Goal: Information Seeking & Learning: Check status

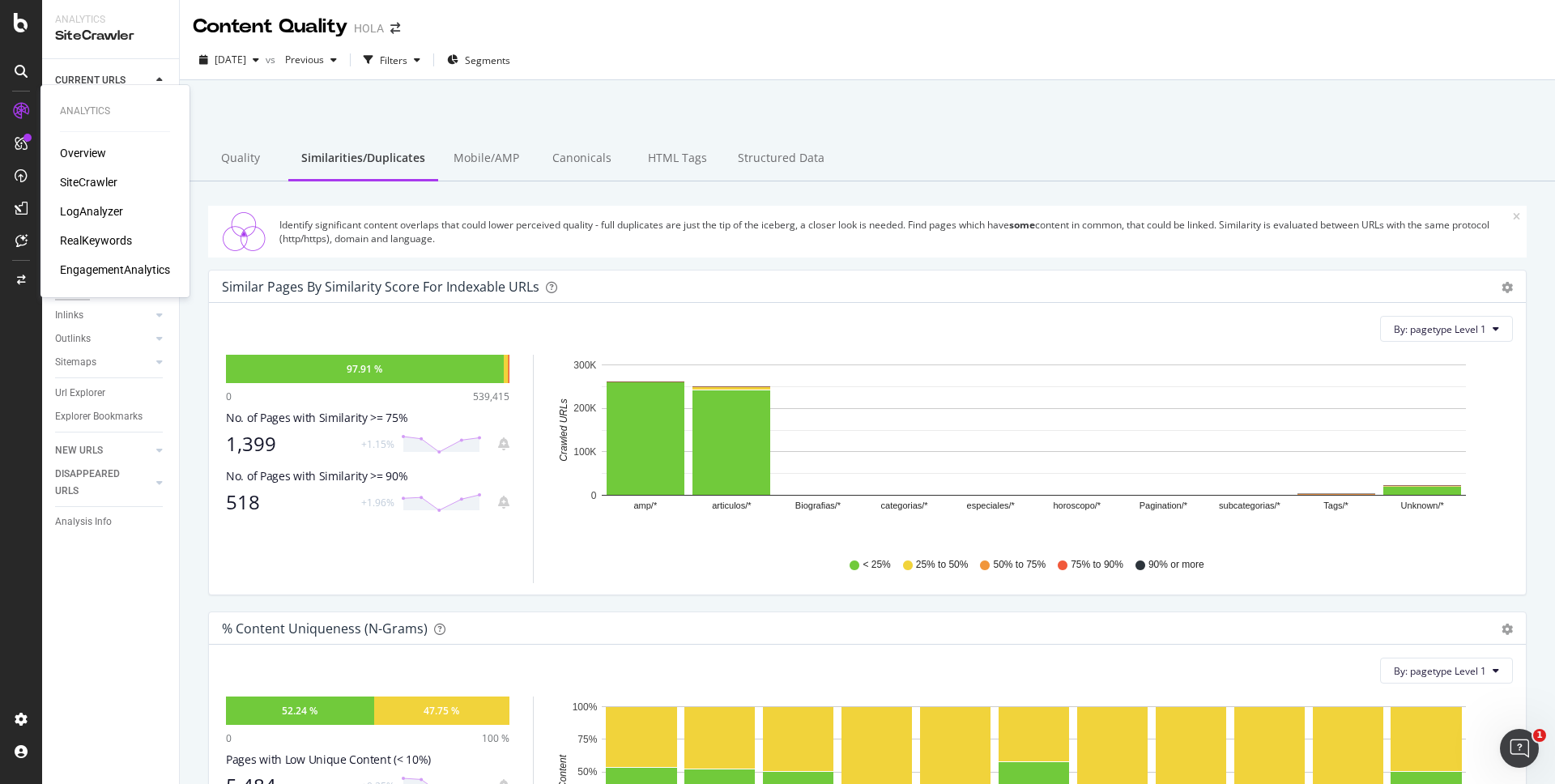
click at [88, 151] on div "Overview" at bounding box center [83, 153] width 46 height 16
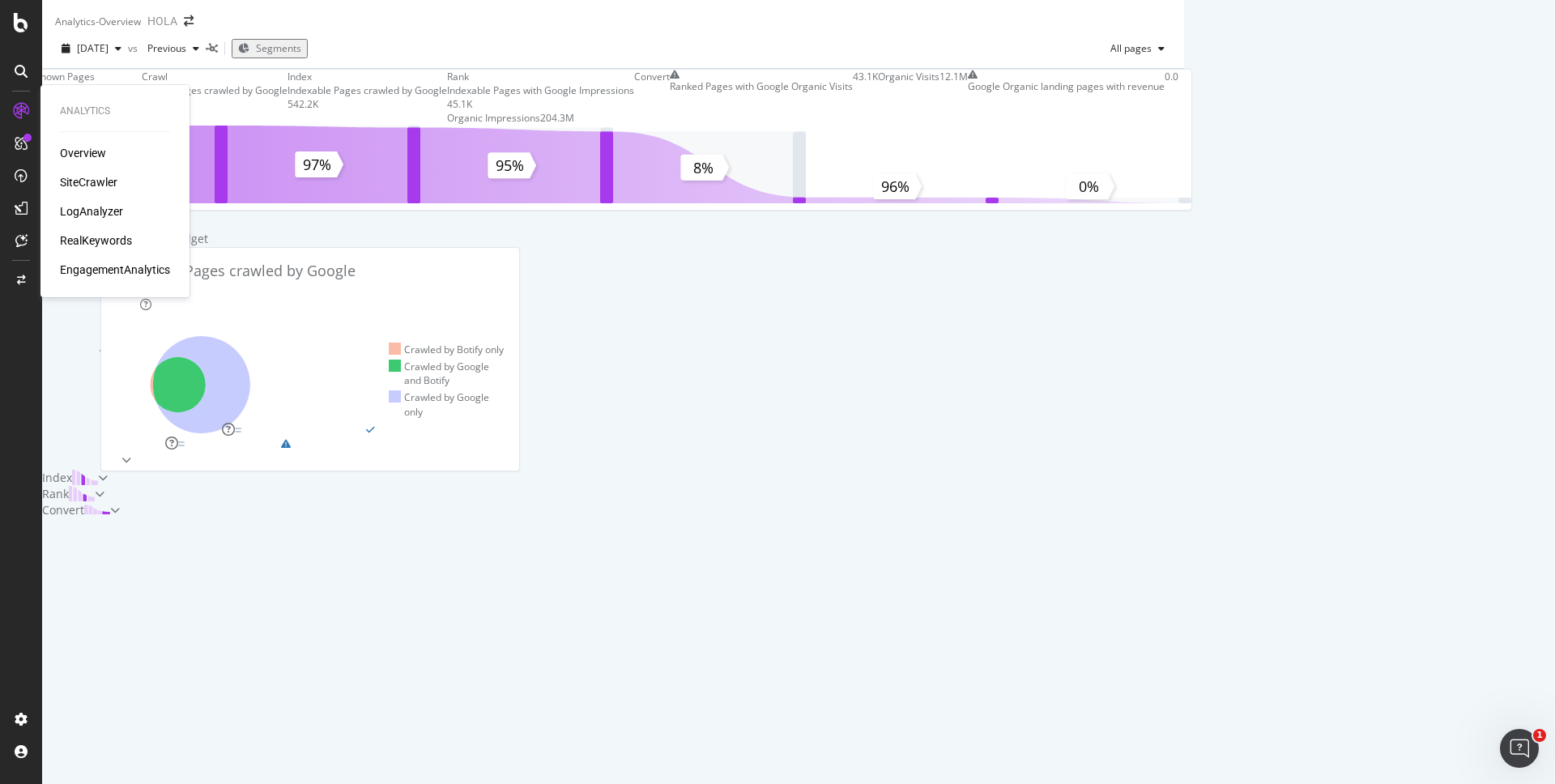
click at [88, 181] on div "SiteCrawler" at bounding box center [89, 181] width 57 height 16
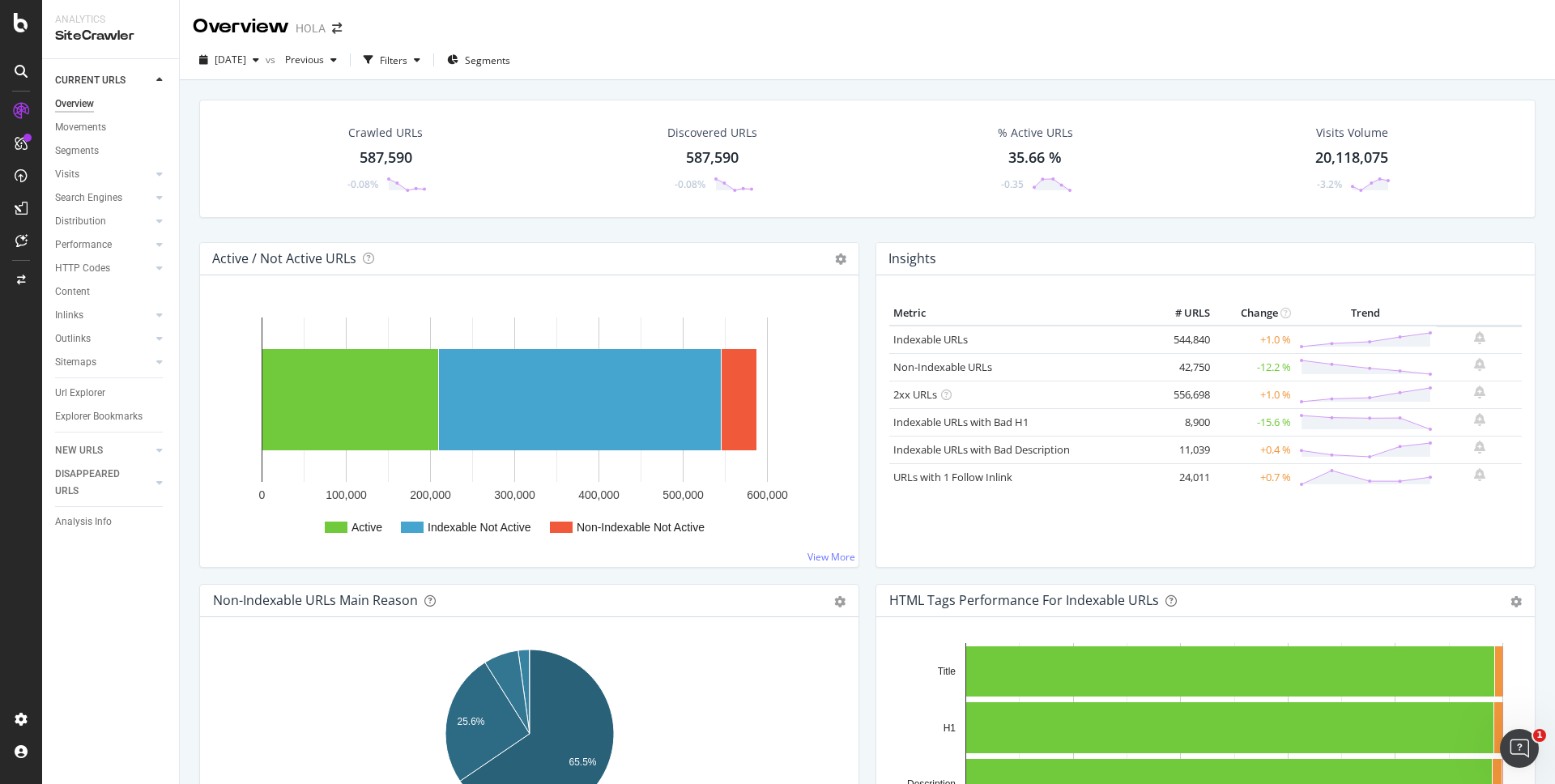
click at [192, 184] on div "Crawled URLs 587,590 -0.08% Discovered URLs 587,590 -0.08% % Active URLs 35.66 …" at bounding box center [867, 170] width 1353 height 142
